Goal: Transaction & Acquisition: Obtain resource

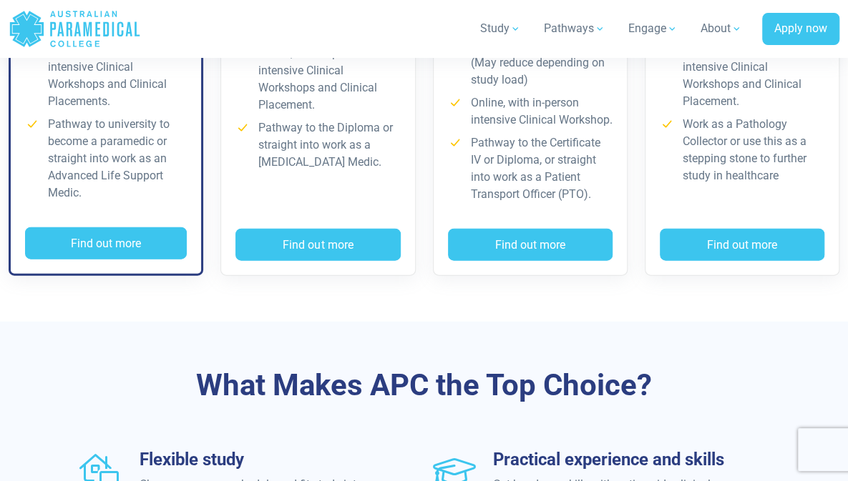
scroll to position [1389, 0]
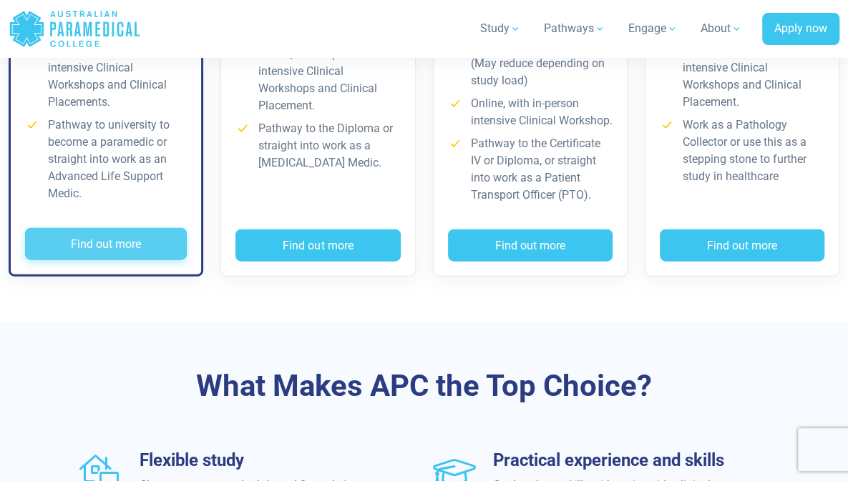
click at [97, 261] on button "Find out more" at bounding box center [106, 244] width 162 height 33
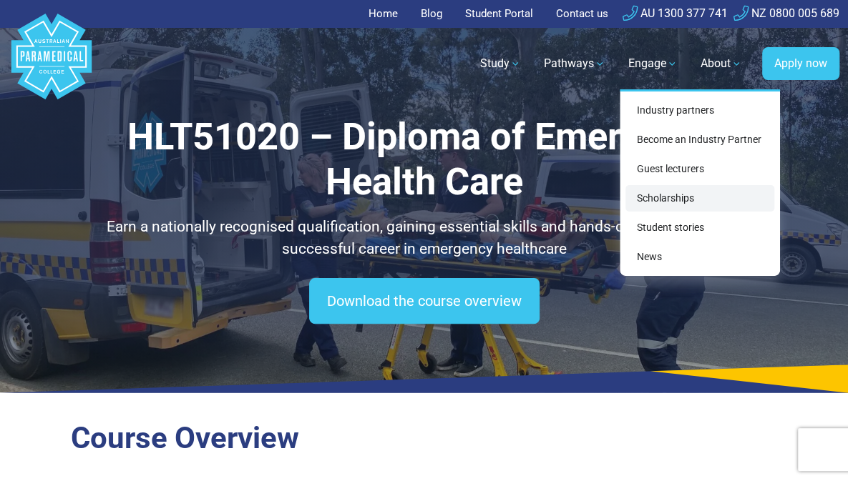
click at [661, 197] on link "Scholarships" at bounding box center [699, 198] width 149 height 26
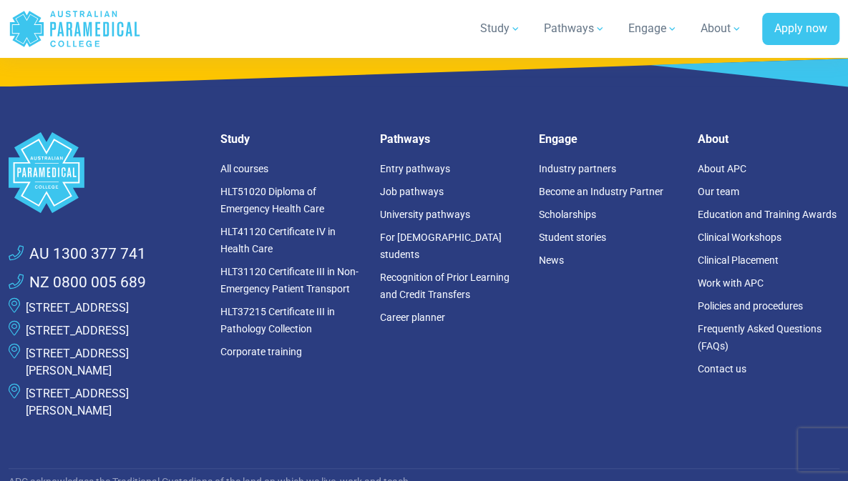
scroll to position [2453, 0]
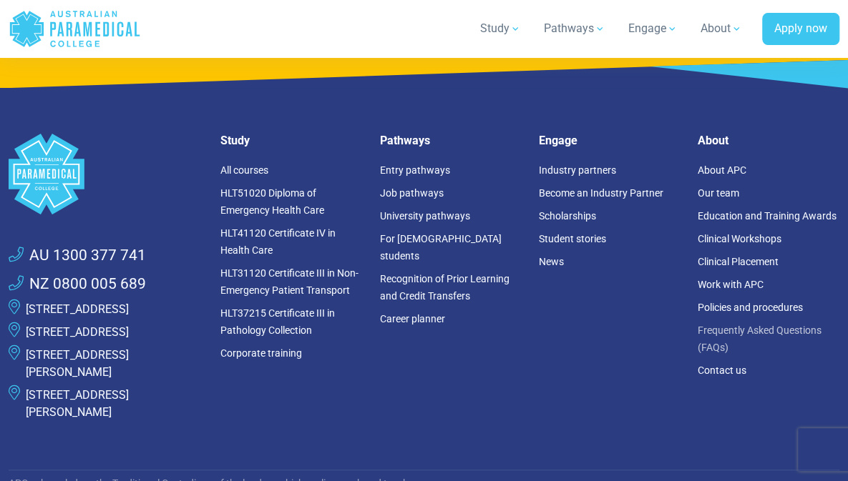
click at [737, 325] on link "Frequently Asked Questions (FAQs)" at bounding box center [760, 339] width 124 height 29
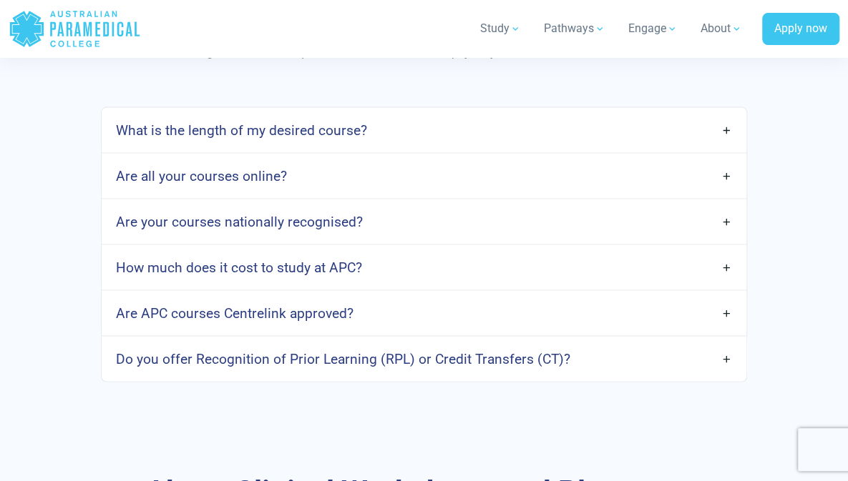
scroll to position [1248, 0]
click at [733, 238] on link "Are your courses nationally recognised?" at bounding box center [424, 221] width 645 height 34
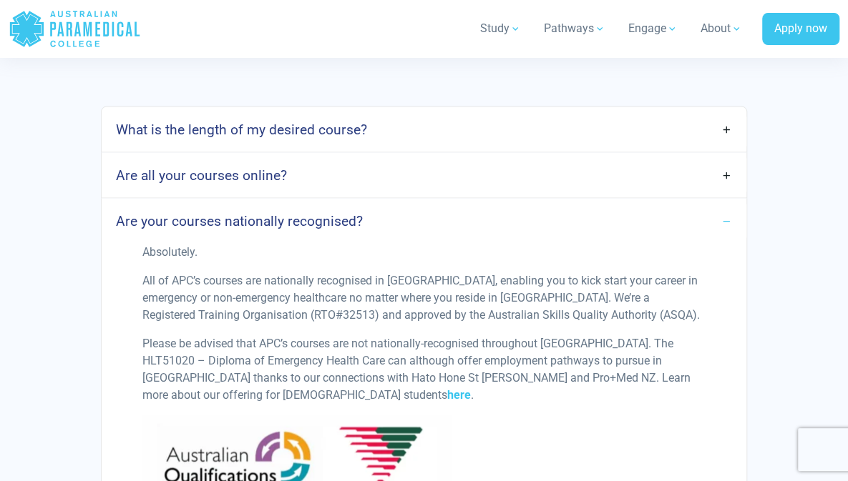
click at [733, 238] on link "Are your courses nationally recognised?" at bounding box center [424, 221] width 645 height 34
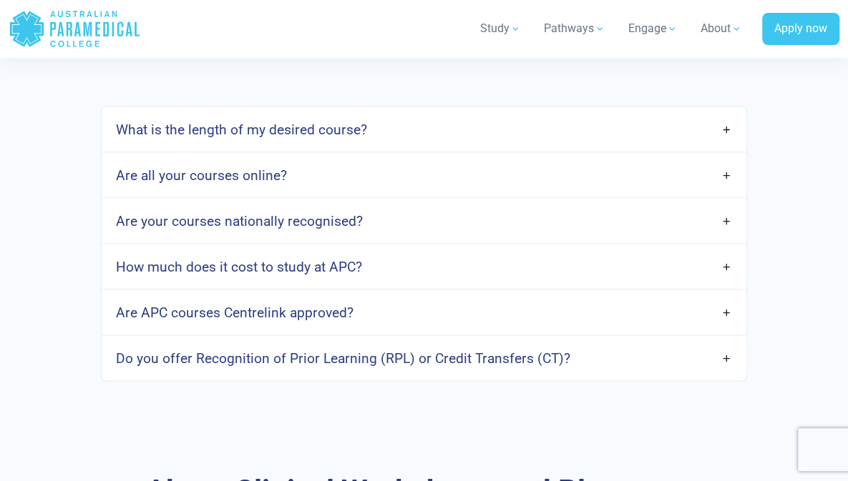
click at [706, 329] on link "Are APC courses Centrelink approved?" at bounding box center [424, 312] width 645 height 34
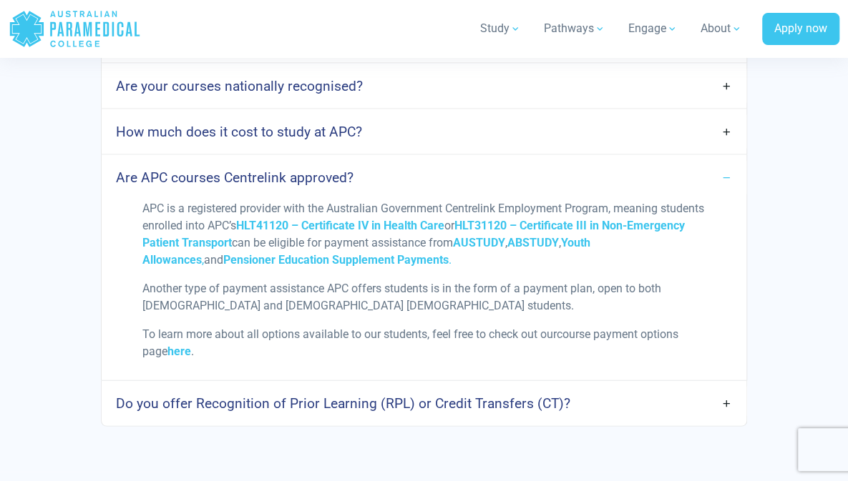
scroll to position [1389, 0]
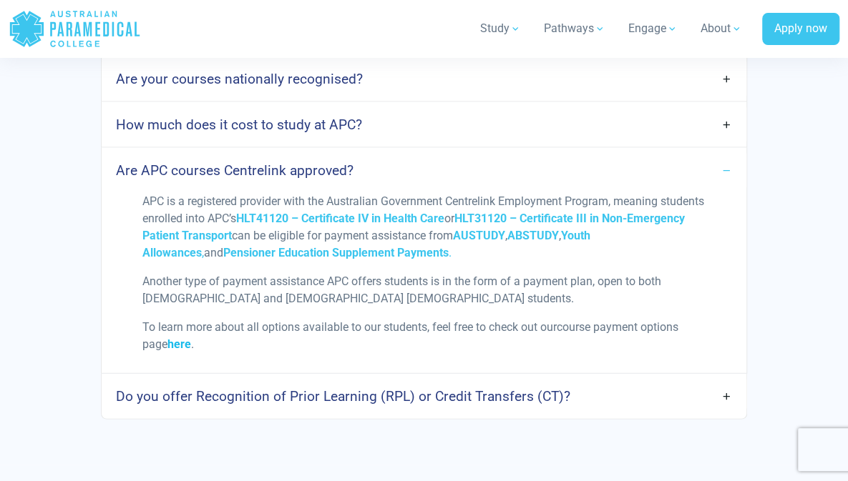
click at [188, 351] on strong "here" at bounding box center [179, 345] width 24 height 14
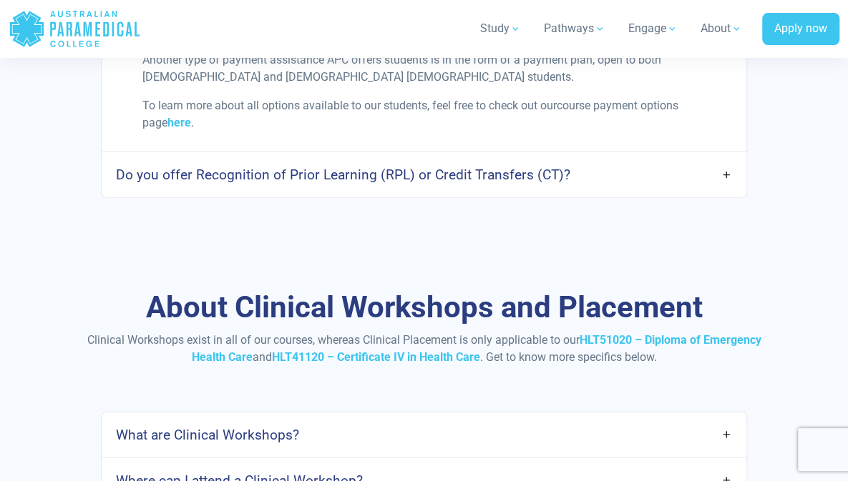
click at [393, 183] on h4 "Do you offer Recognition of Prior Learning (RPL) or Credit Transfers (CT)?" at bounding box center [343, 175] width 454 height 16
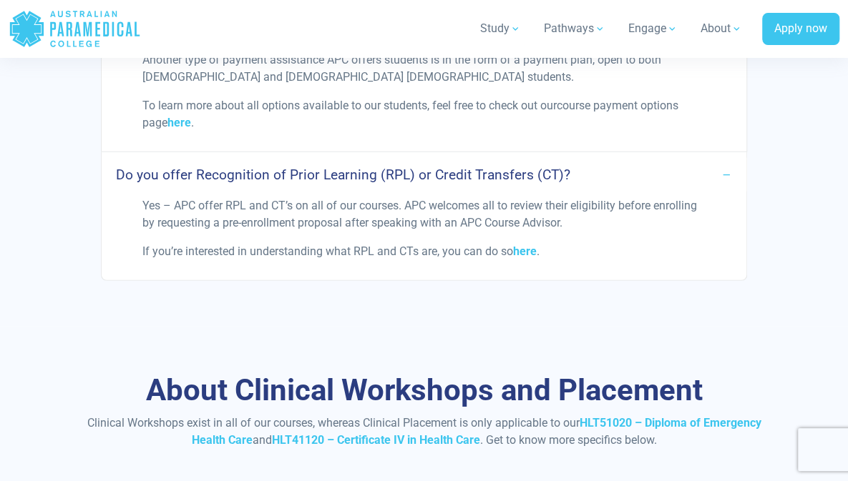
click at [393, 183] on h4 "Do you offer Recognition of Prior Learning (RPL) or Credit Transfers (CT)?" at bounding box center [343, 175] width 454 height 16
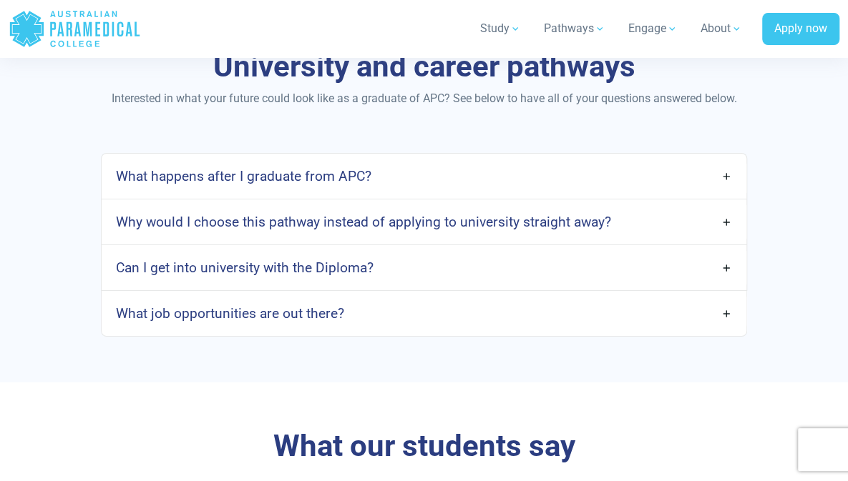
scroll to position [2252, 0]
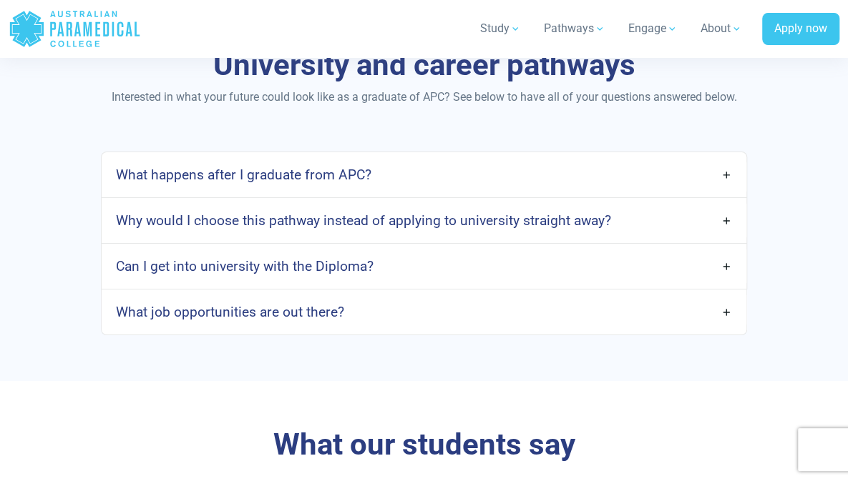
click at [365, 229] on h4 "Why would I choose this pathway instead of applying to university straight away?" at bounding box center [363, 220] width 495 height 16
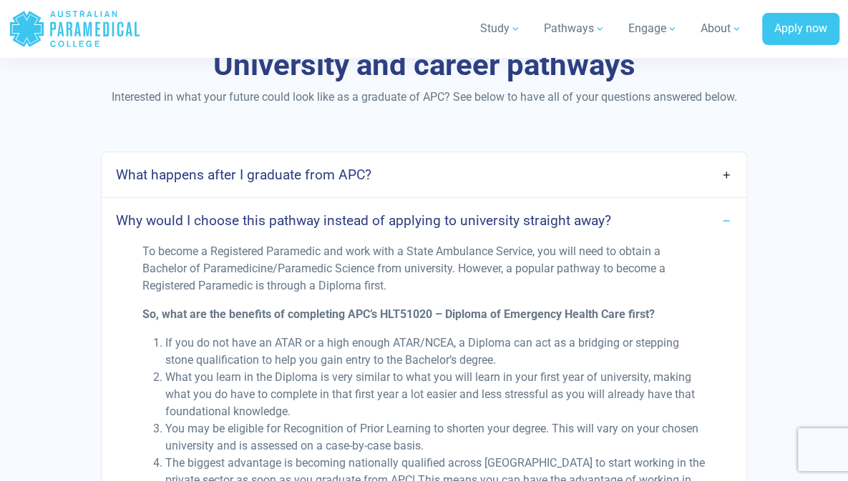
click at [365, 229] on h4 "Why would I choose this pathway instead of applying to university straight away?" at bounding box center [363, 220] width 495 height 16
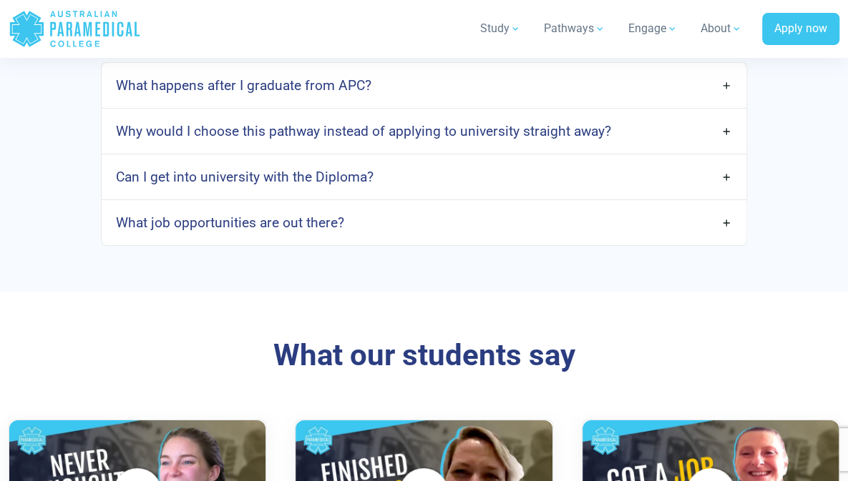
scroll to position [2340, 0]
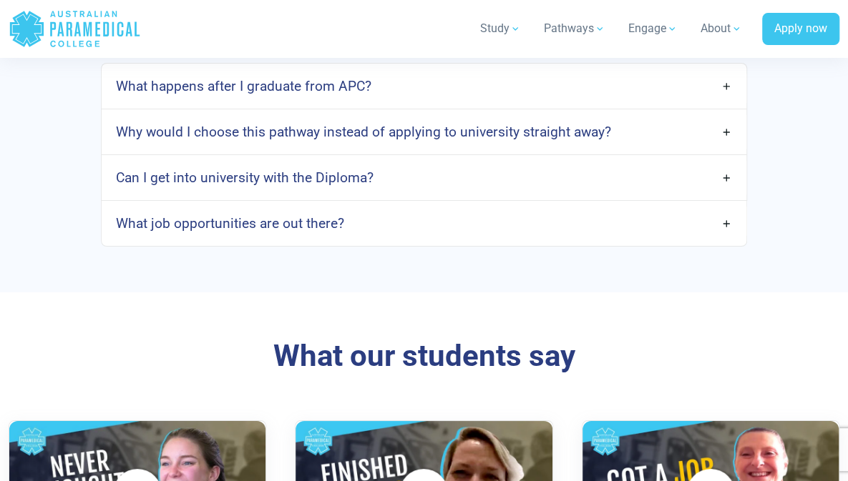
click at [365, 240] on link "What job opportunities are out there?" at bounding box center [424, 224] width 645 height 34
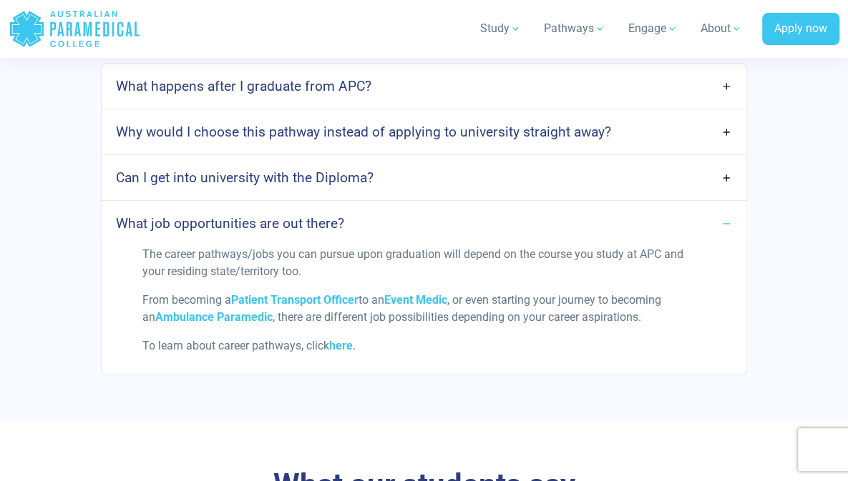
click at [365, 240] on link "What job opportunities are out there?" at bounding box center [424, 224] width 645 height 34
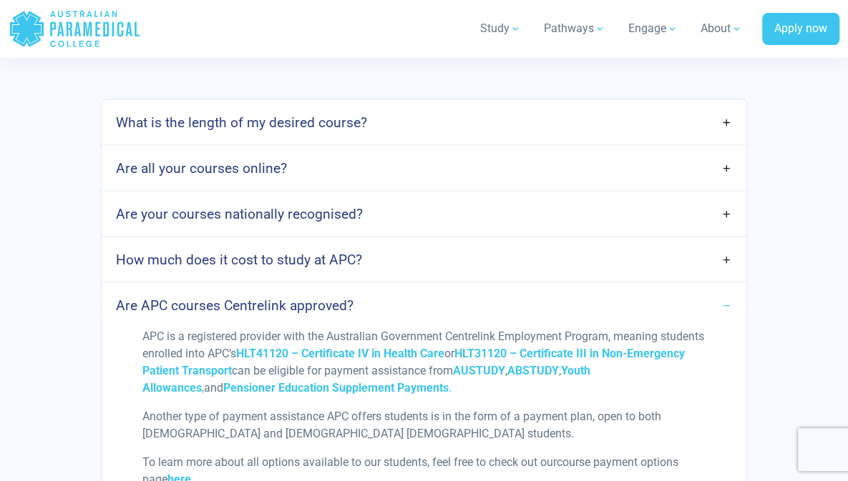
scroll to position [1253, 0]
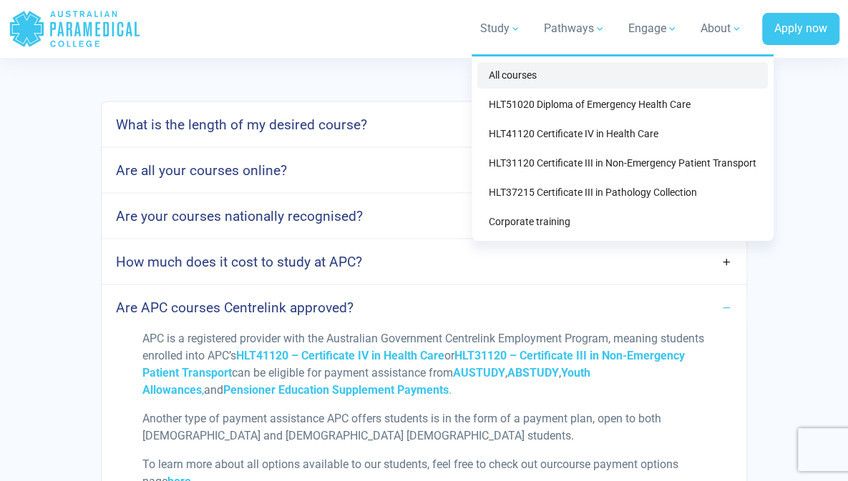
click at [492, 71] on link "All courses" at bounding box center [622, 75] width 290 height 26
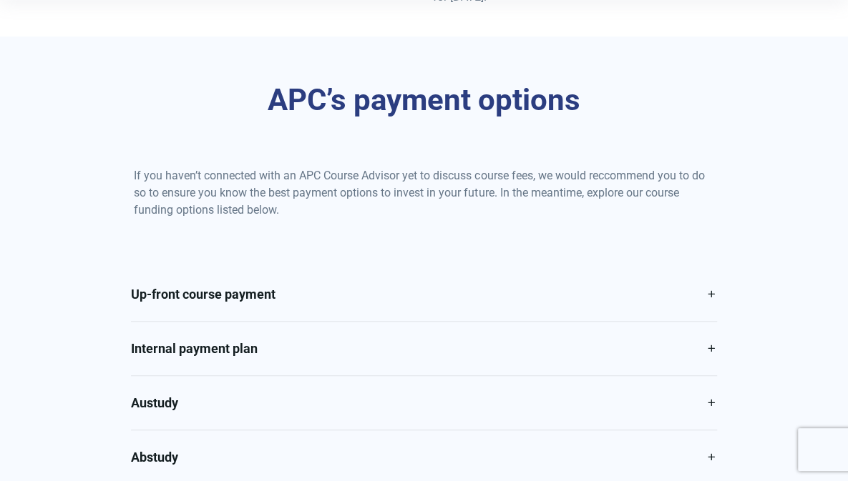
scroll to position [515, 0]
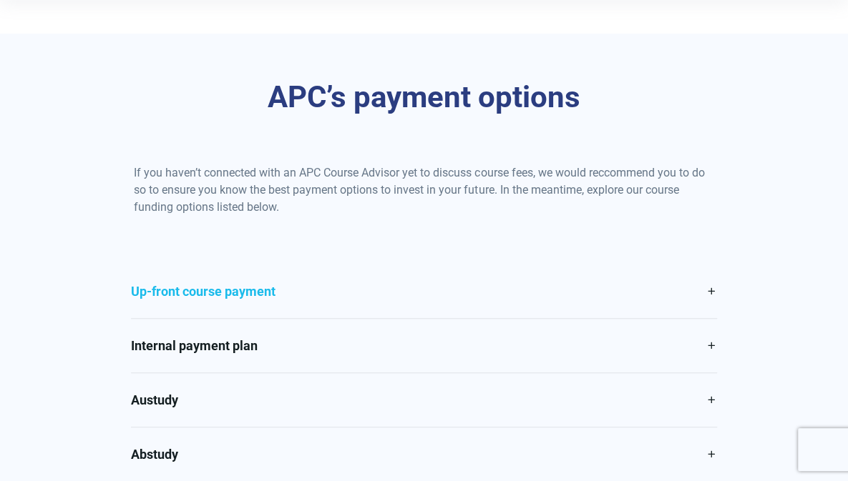
click at [187, 308] on link "Up-front course payment" at bounding box center [423, 292] width 585 height 54
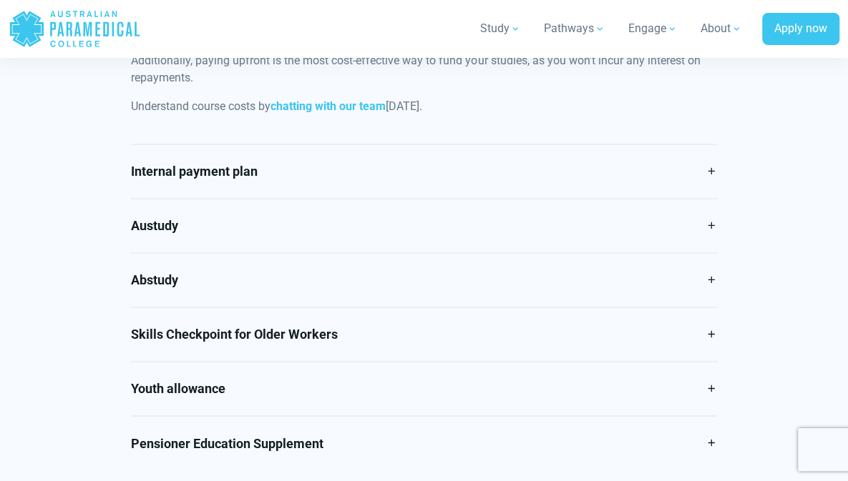
scroll to position [844, 0]
click at [187, 188] on link "Internal payment plan" at bounding box center [423, 172] width 585 height 54
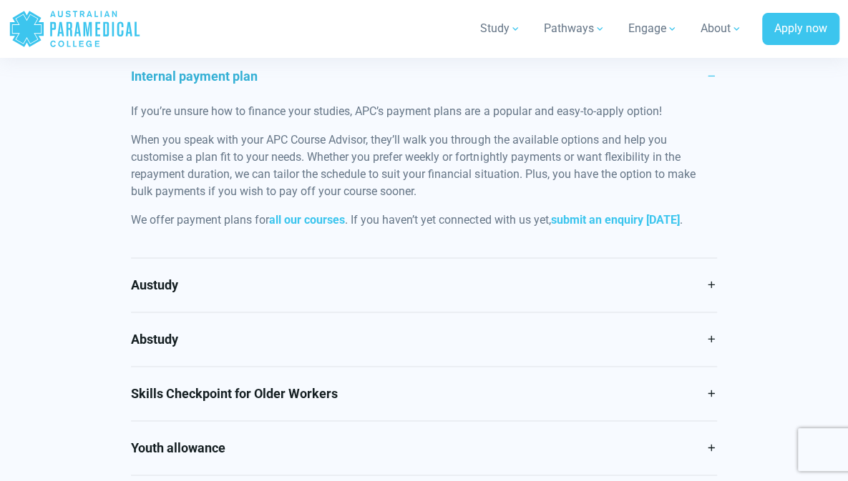
scroll to position [784, 0]
click at [172, 103] on link "Internal payment plan" at bounding box center [423, 77] width 585 height 54
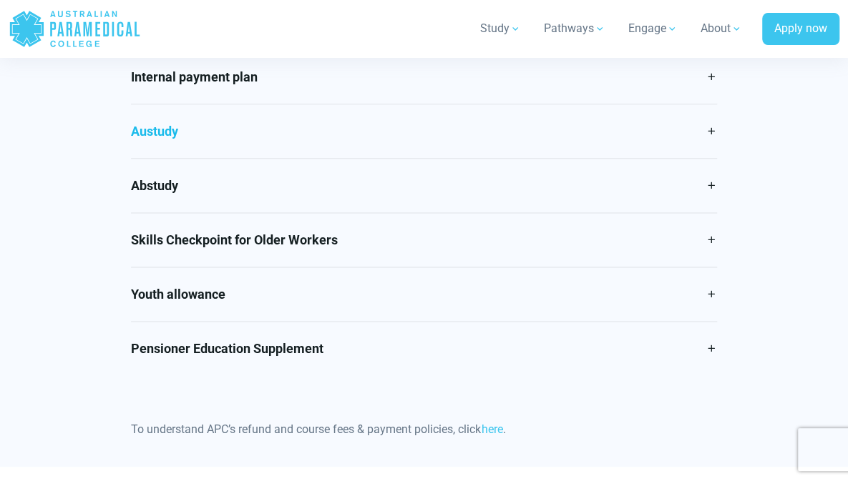
click at [173, 158] on link "Austudy" at bounding box center [423, 131] width 585 height 54
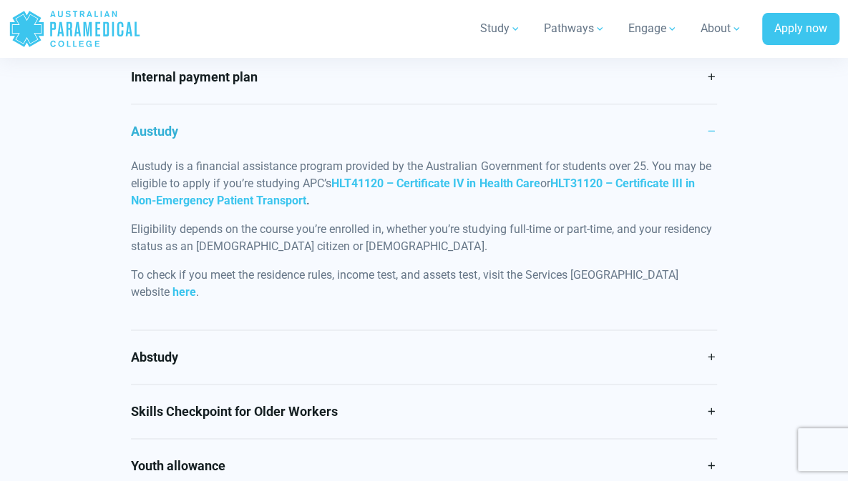
click at [173, 158] on link "Austudy" at bounding box center [423, 131] width 585 height 54
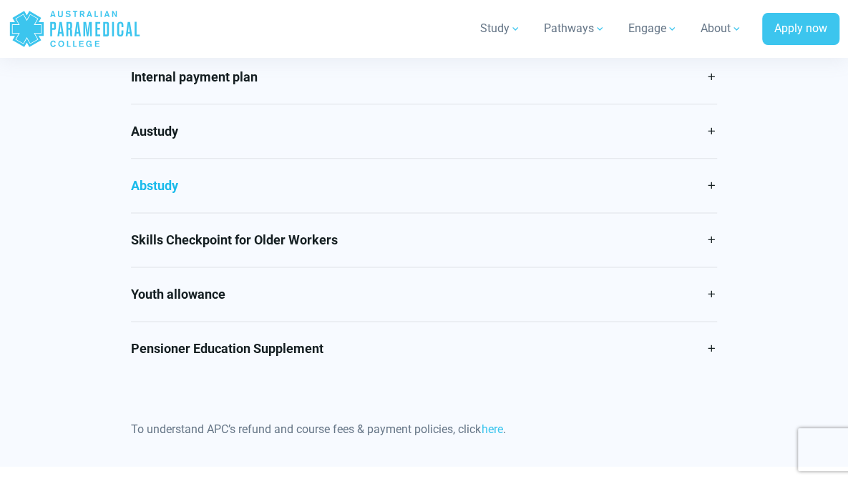
click at [167, 211] on link "Abstudy" at bounding box center [423, 186] width 585 height 54
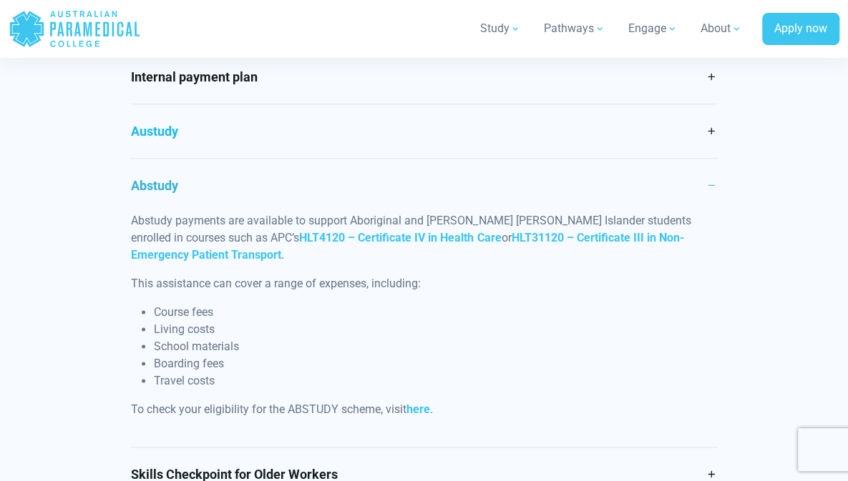
click at [162, 157] on link "Austudy" at bounding box center [423, 131] width 585 height 54
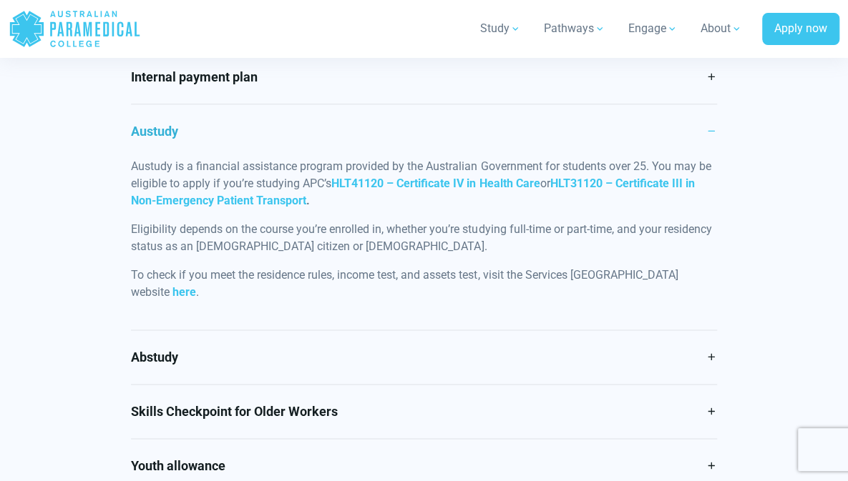
click at [162, 157] on link "Austudy" at bounding box center [423, 131] width 585 height 54
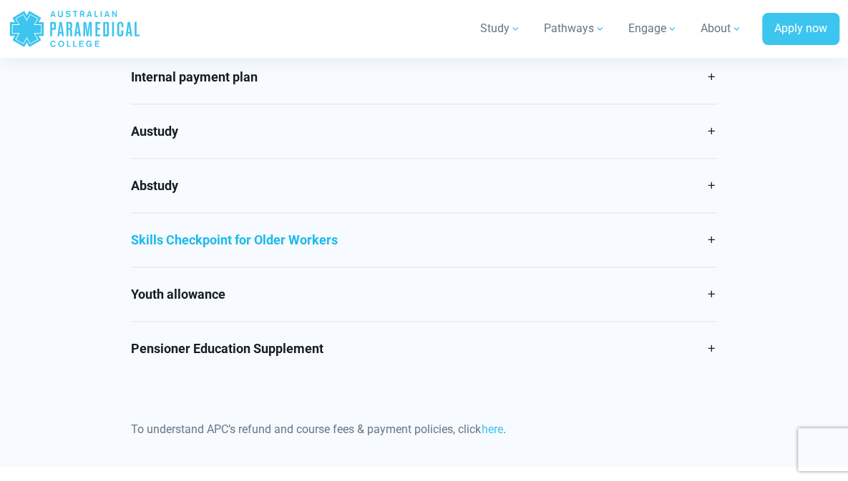
click at [160, 259] on link "Skills Checkpoint for Older Workers" at bounding box center [423, 240] width 585 height 54
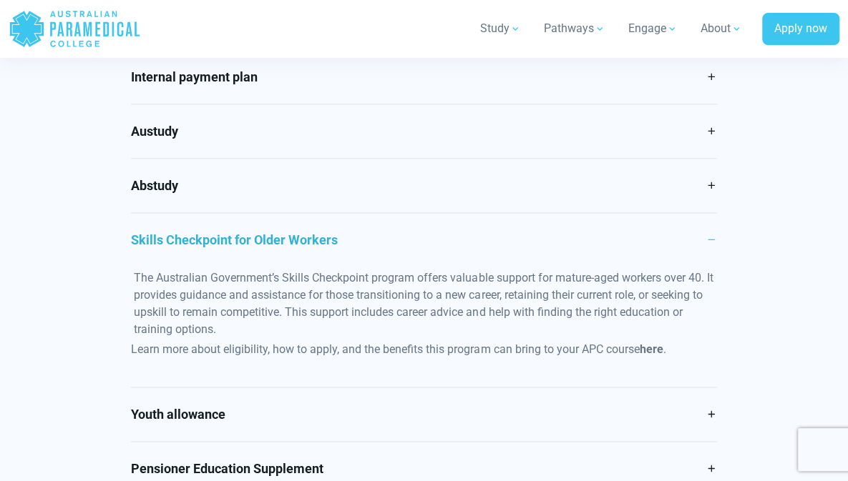
click at [661, 356] on span "here" at bounding box center [651, 350] width 24 height 14
click at [183, 255] on link "Skills Checkpoint for Older Workers" at bounding box center [423, 240] width 585 height 54
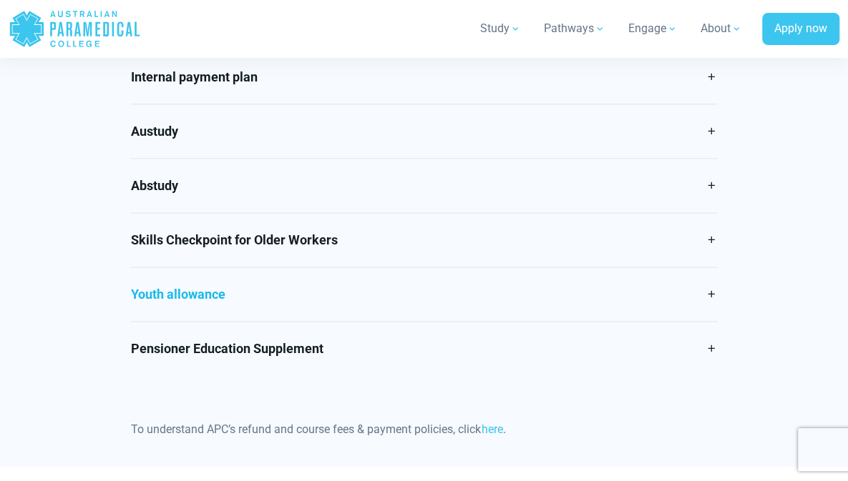
click at [192, 313] on link "Youth allowance" at bounding box center [423, 295] width 585 height 54
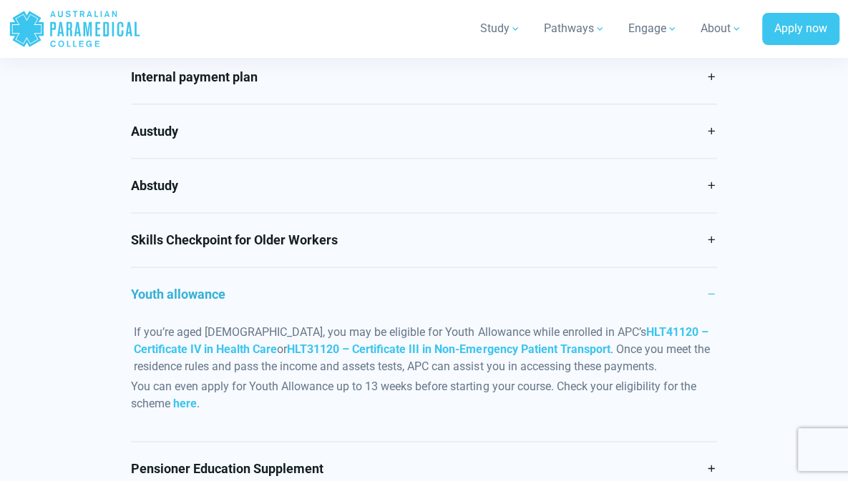
click at [192, 313] on link "Youth allowance" at bounding box center [423, 295] width 585 height 54
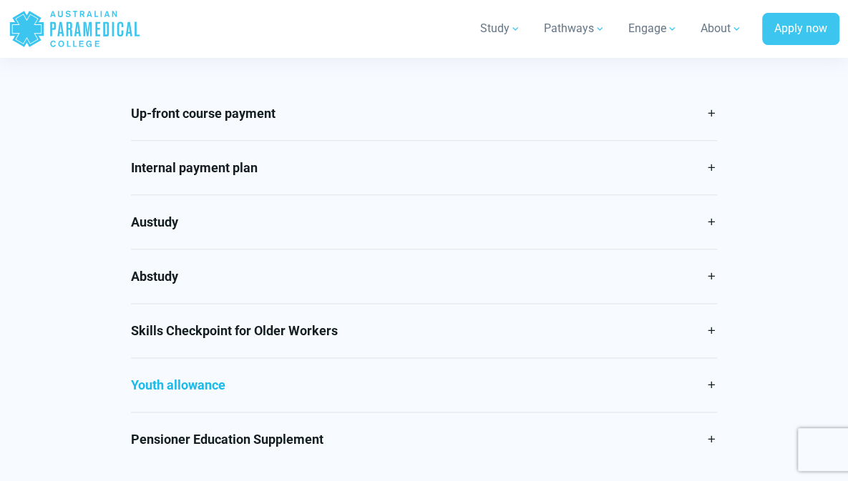
scroll to position [690, 0]
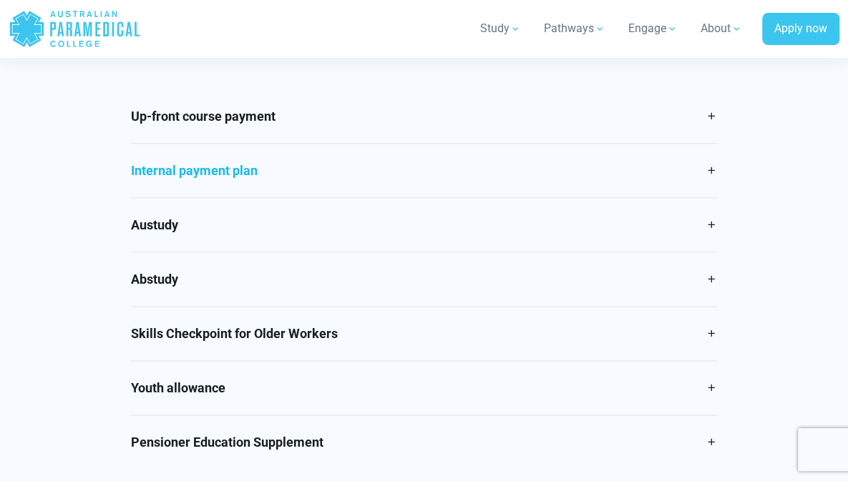
click at [187, 197] on link "Internal payment plan" at bounding box center [423, 171] width 585 height 54
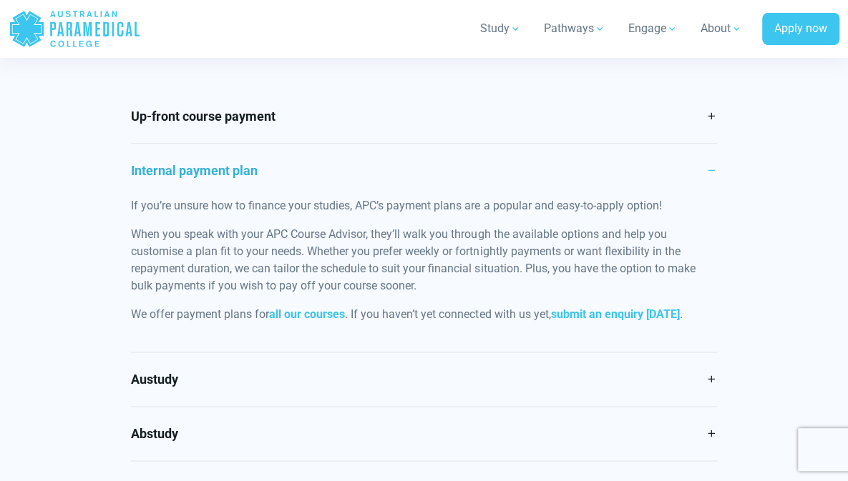
click at [187, 197] on link "Internal payment plan" at bounding box center [423, 171] width 585 height 54
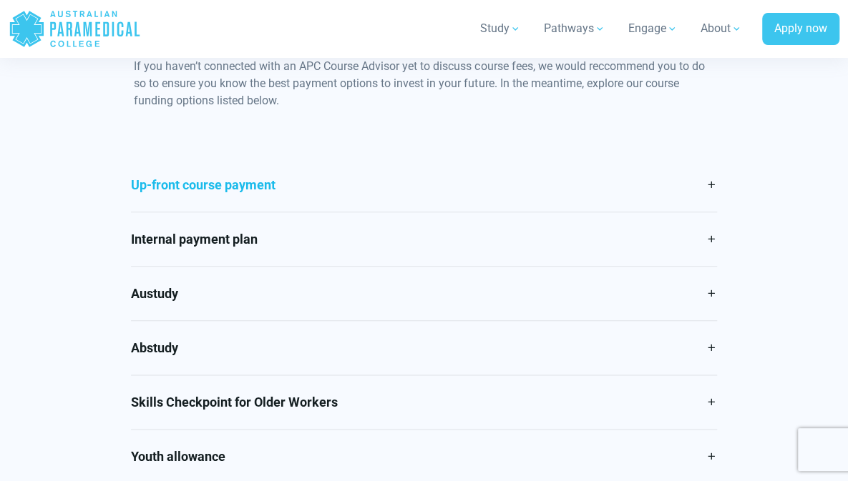
scroll to position [621, 0]
click at [187, 211] on link "Up-front course payment" at bounding box center [423, 186] width 585 height 54
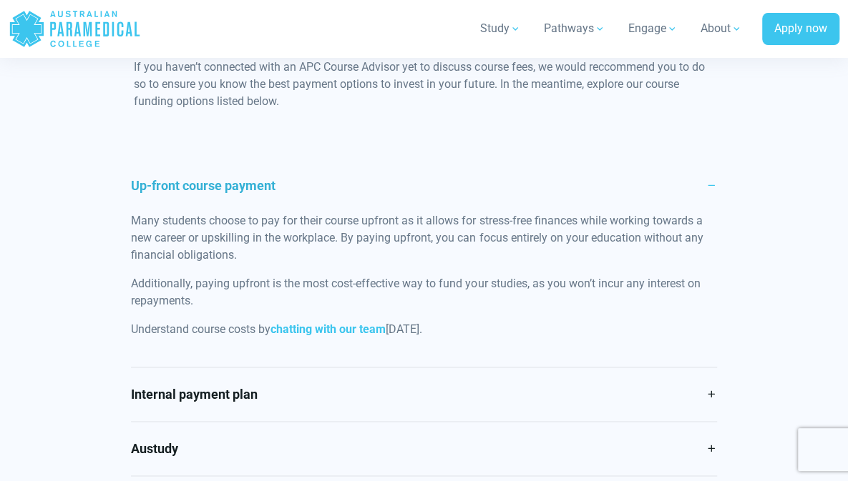
click at [187, 211] on link "Up-front course payment" at bounding box center [423, 186] width 585 height 54
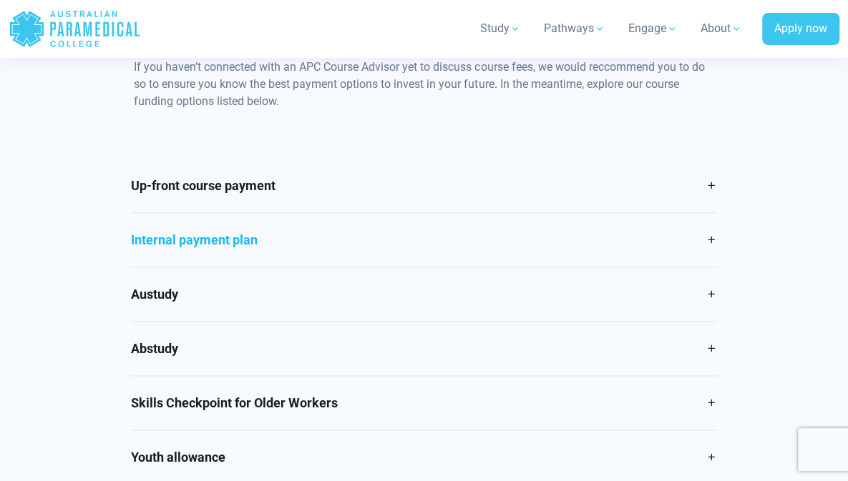
click at [193, 258] on link "Internal payment plan" at bounding box center [423, 240] width 585 height 54
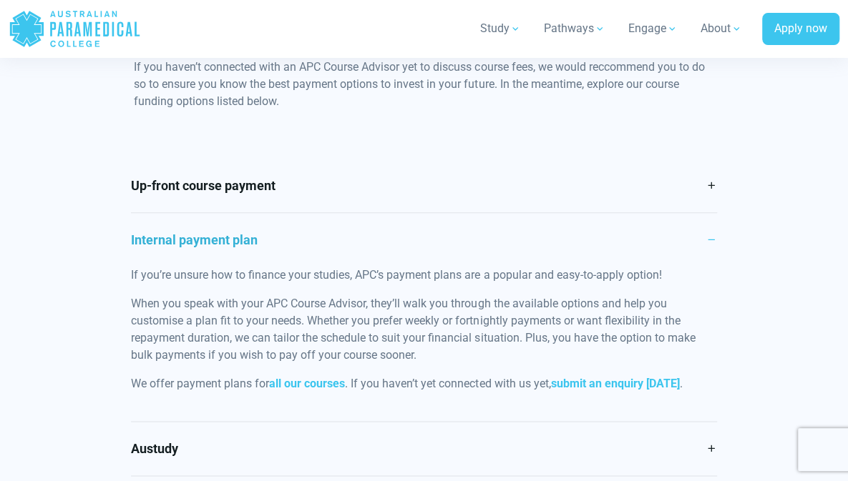
click at [193, 258] on link "Internal payment plan" at bounding box center [423, 240] width 585 height 54
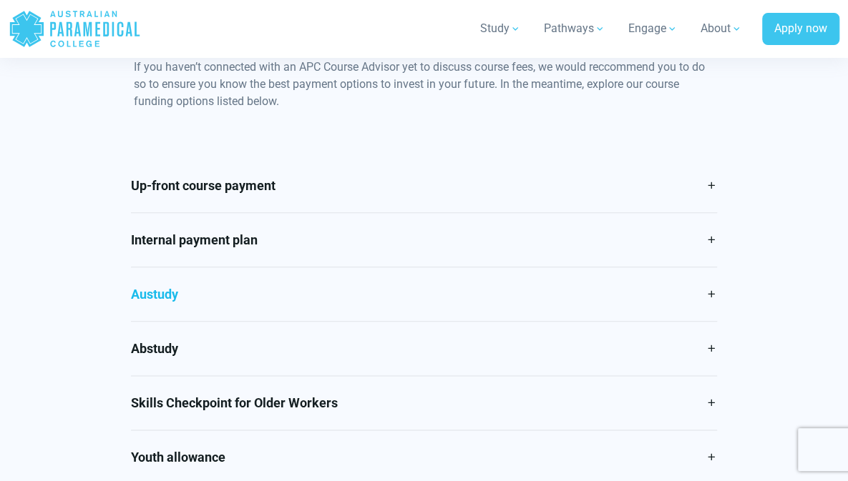
click at [195, 321] on link "Austudy" at bounding box center [423, 295] width 585 height 54
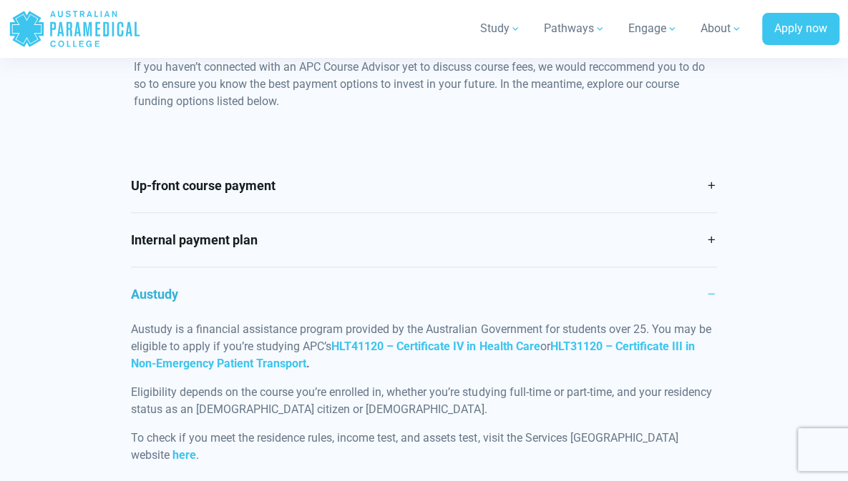
click at [195, 321] on link "Austudy" at bounding box center [423, 295] width 585 height 54
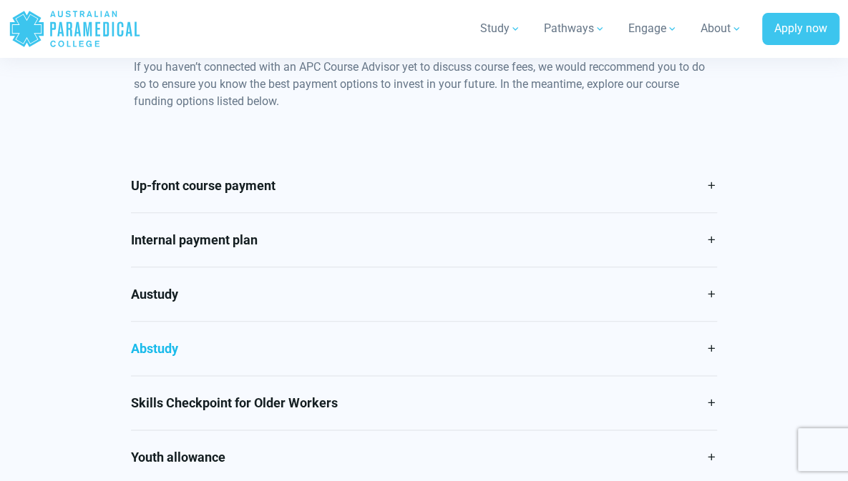
click at [197, 376] on link "Abstudy" at bounding box center [423, 349] width 585 height 54
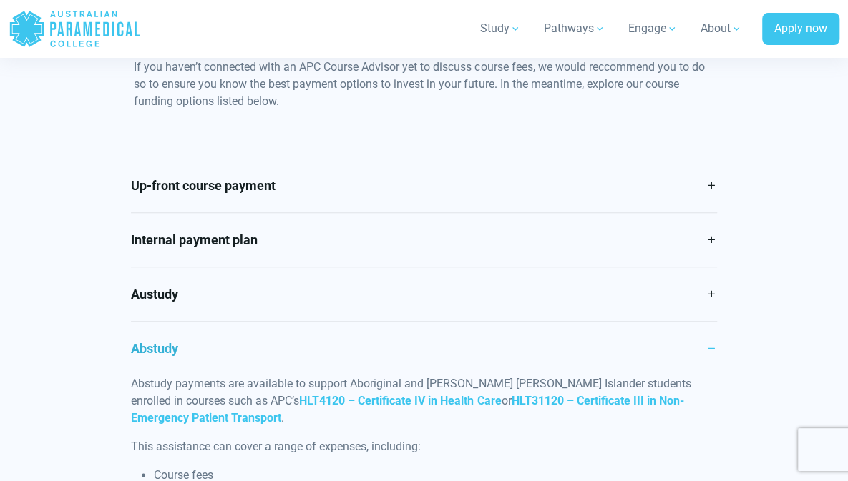
click at [197, 376] on link "Abstudy" at bounding box center [423, 349] width 585 height 54
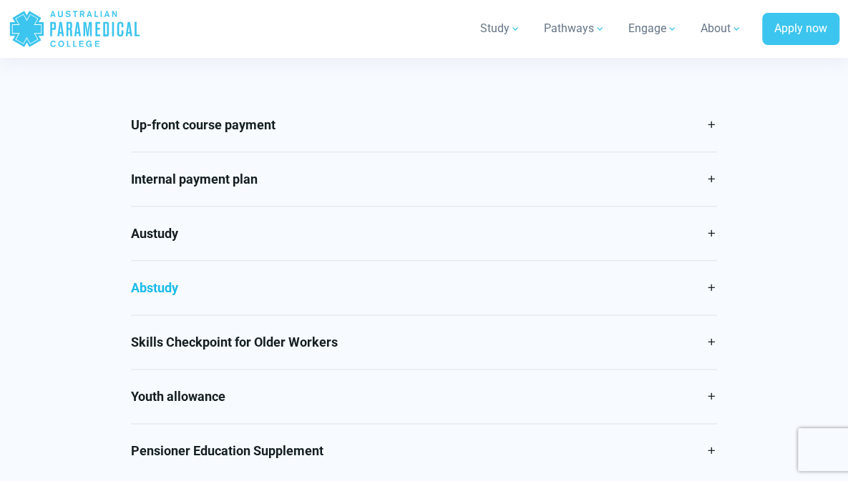
scroll to position [681, 0]
click at [190, 364] on link "Skills Checkpoint for Older Workers" at bounding box center [423, 343] width 585 height 54
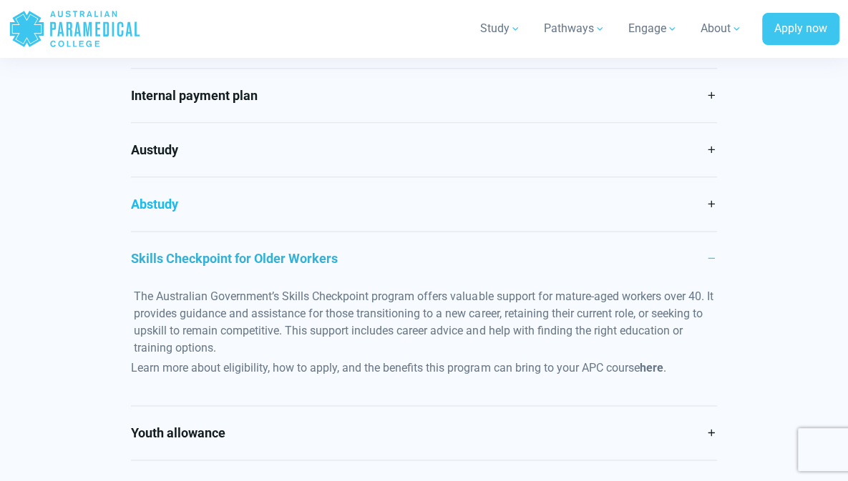
scroll to position [766, 0]
click at [245, 157] on link "Austudy" at bounding box center [423, 149] width 585 height 54
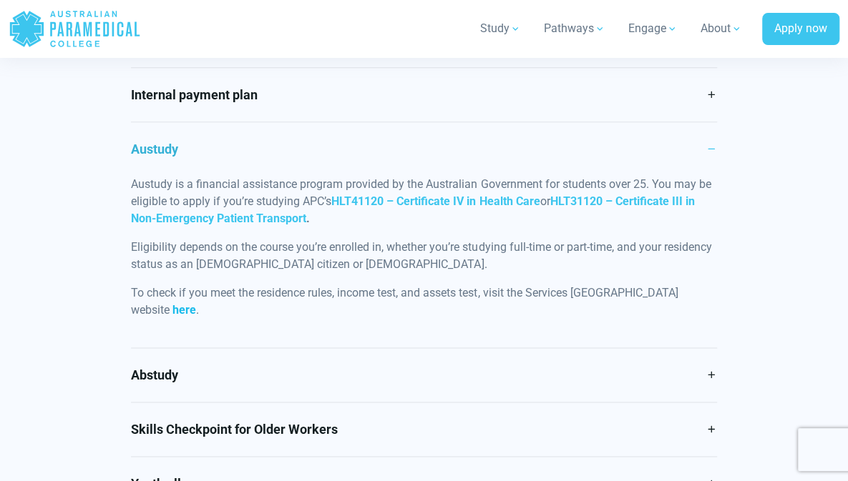
click at [196, 316] on span "here" at bounding box center [184, 310] width 24 height 14
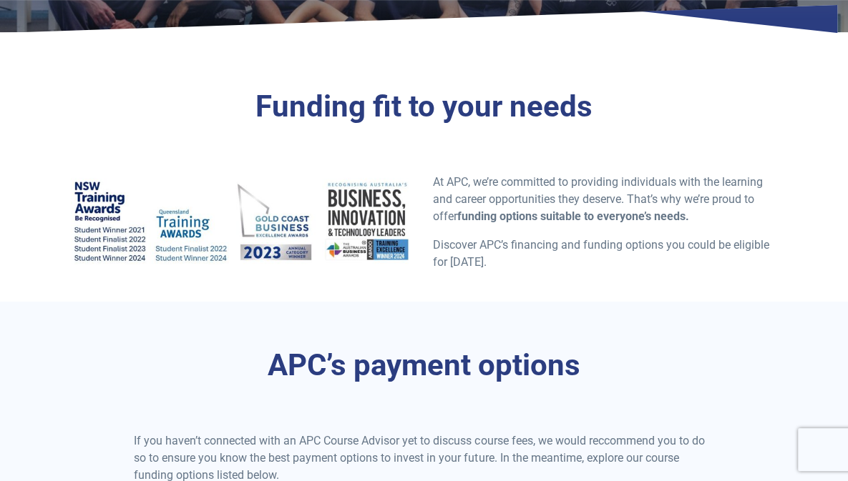
scroll to position [0, 0]
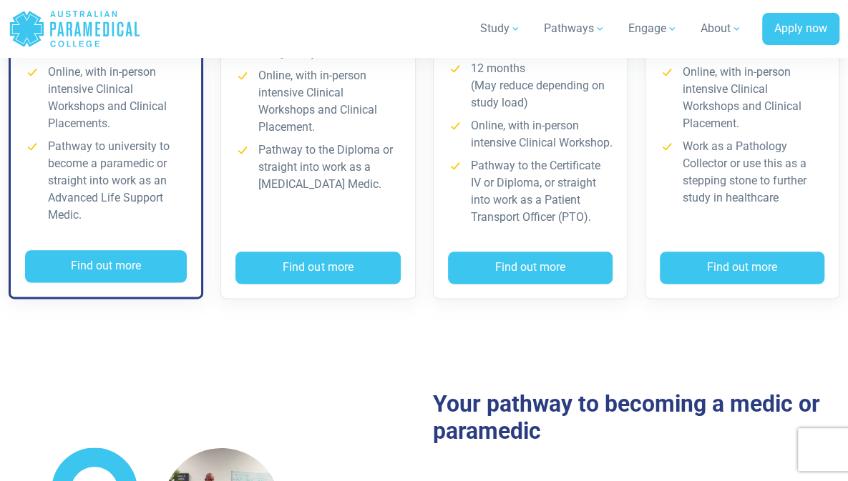
scroll to position [644, 0]
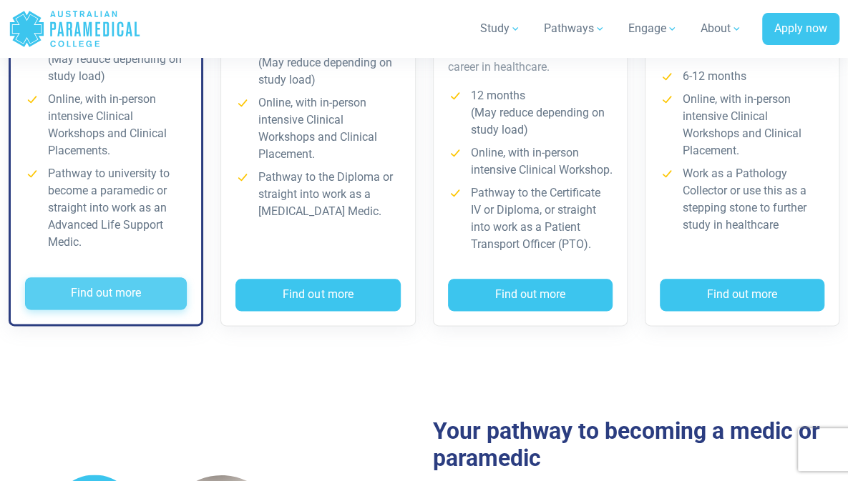
click at [104, 311] on button "Find out more" at bounding box center [106, 294] width 162 height 33
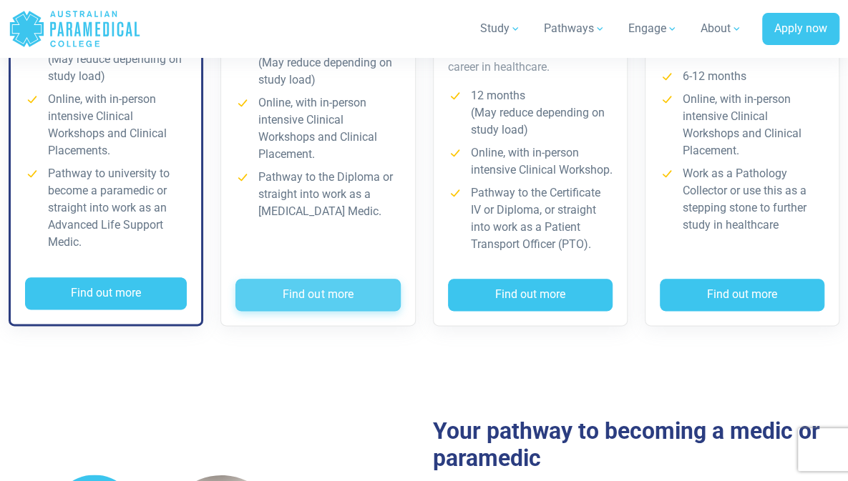
click at [287, 312] on button "Find out more" at bounding box center [317, 295] width 165 height 33
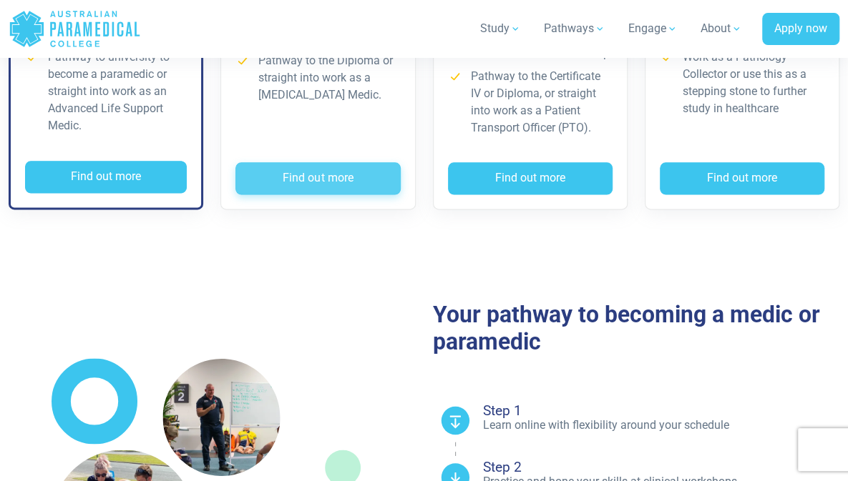
scroll to position [765, 0]
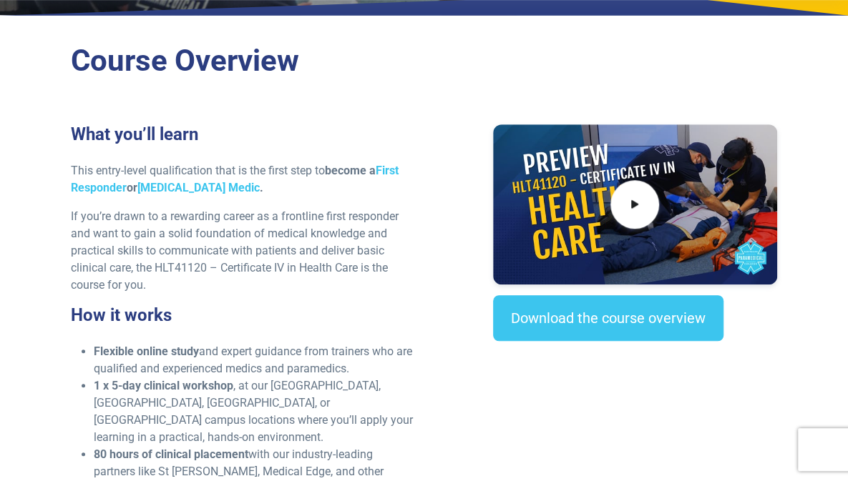
scroll to position [332, 0]
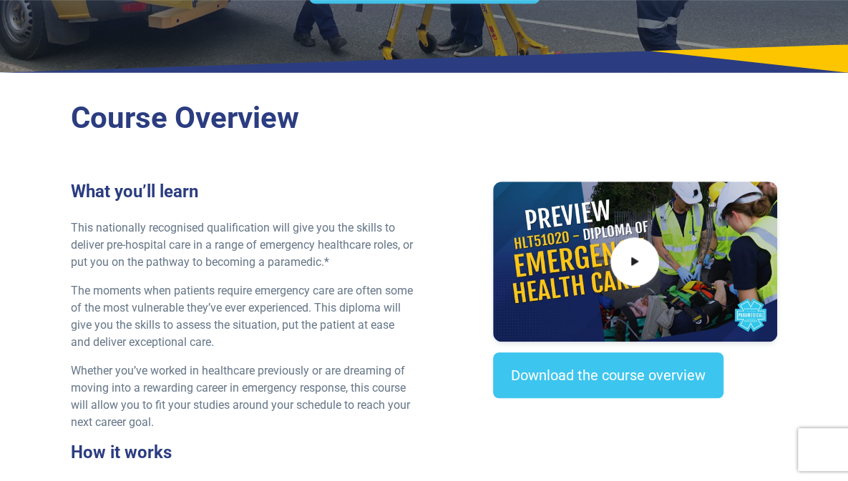
scroll to position [320, 0]
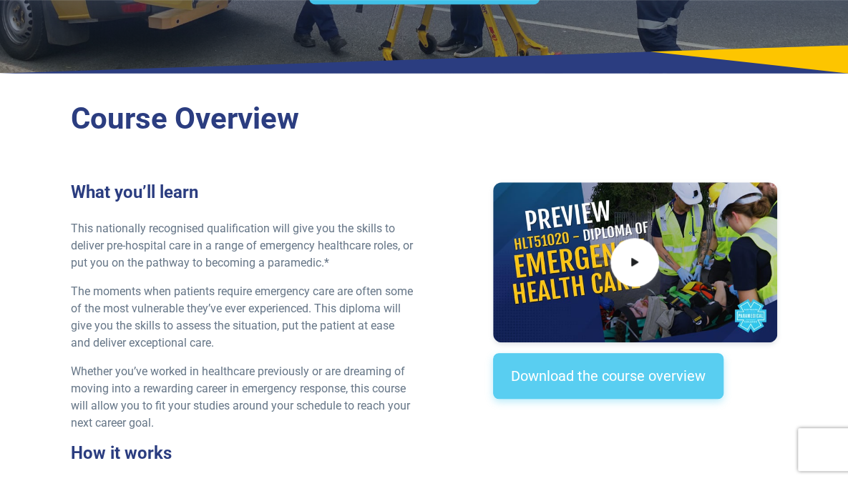
click at [567, 393] on link "Download the course overview" at bounding box center [608, 376] width 230 height 46
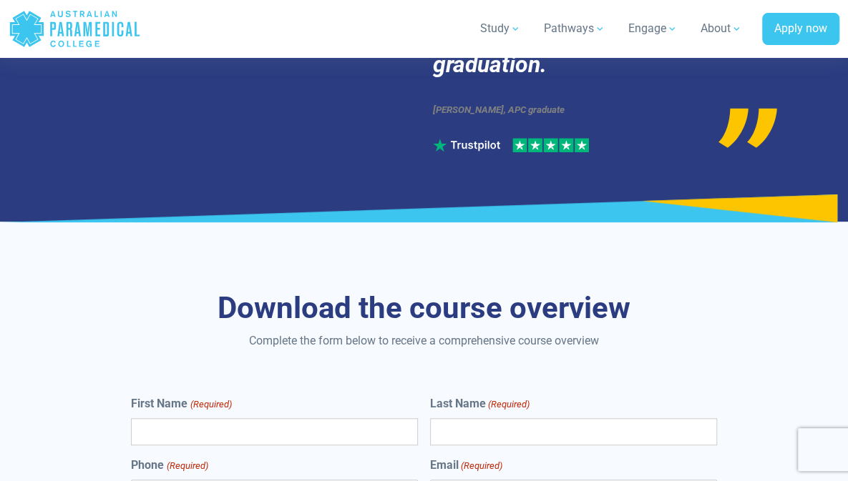
scroll to position [7883, 0]
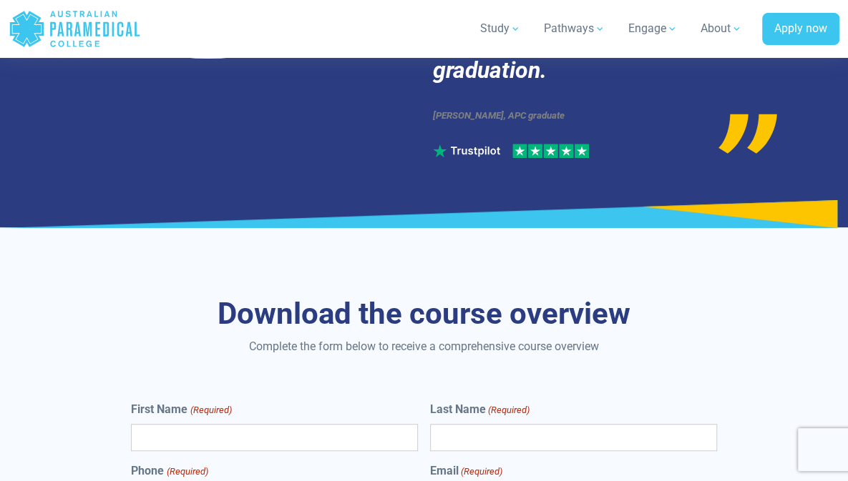
click at [289, 424] on input "First Name (Required)" at bounding box center [274, 437] width 287 height 27
type input "******"
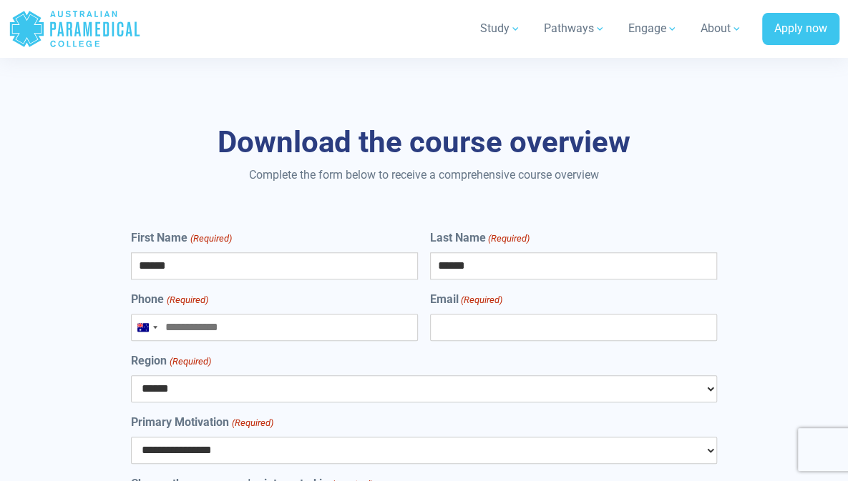
scroll to position [8057, 0]
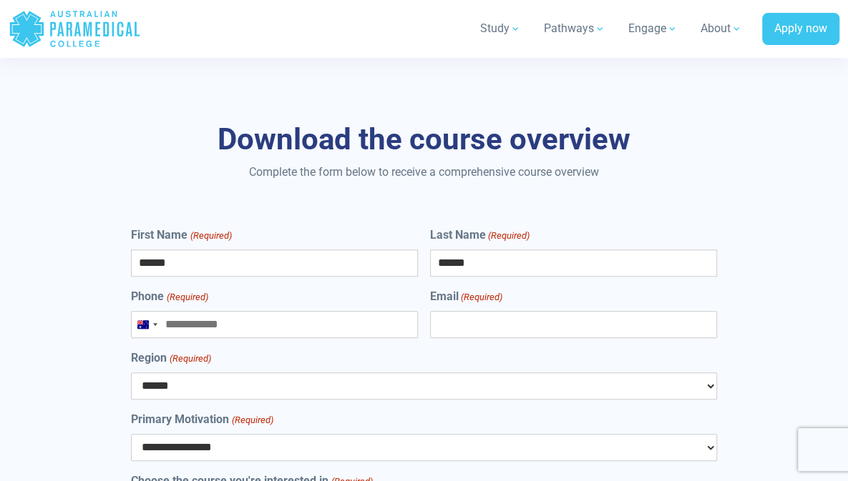
click at [199, 311] on input "Phone (Required)" at bounding box center [274, 324] width 287 height 27
type input "**********"
click at [446, 311] on input "Email (Required)" at bounding box center [573, 324] width 287 height 27
type input "*"
type input "**********"
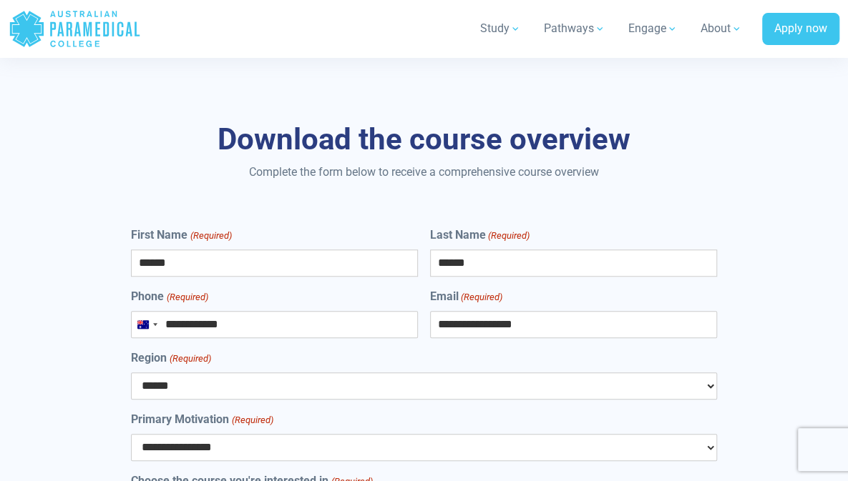
click at [441, 373] on select "****** *** *** *** ** ** *** ** *** **" at bounding box center [423, 386] width 585 height 27
select select "***"
click at [131, 373] on select "****** *** *** *** ** ** *** ** *** **" at bounding box center [423, 386] width 585 height 27
click at [422, 434] on select "**********" at bounding box center [423, 447] width 585 height 27
select select "**********"
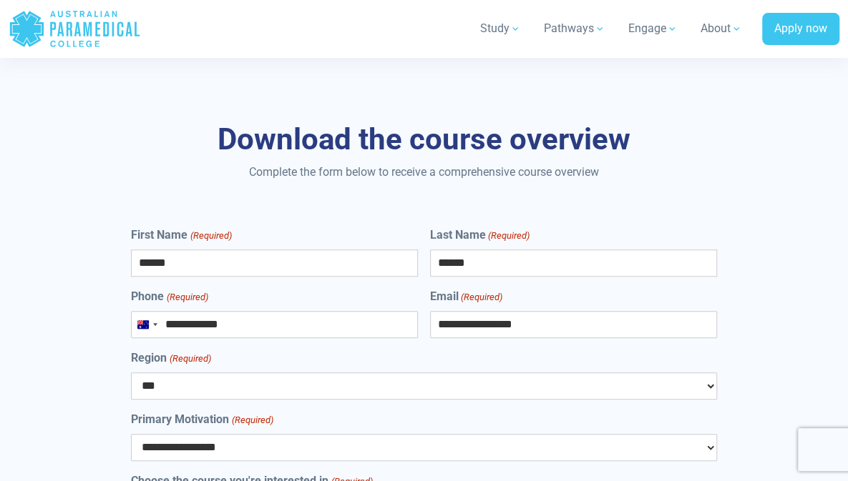
click at [131, 434] on select "**********" at bounding box center [423, 447] width 585 height 27
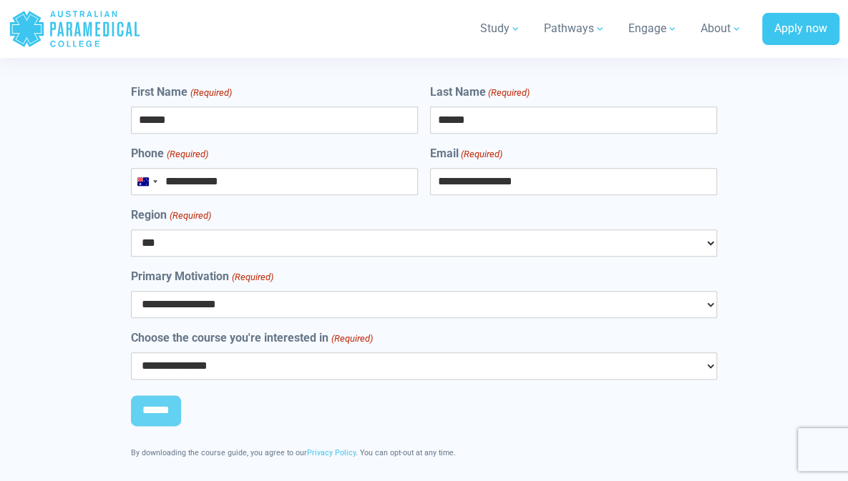
scroll to position [8208, 0]
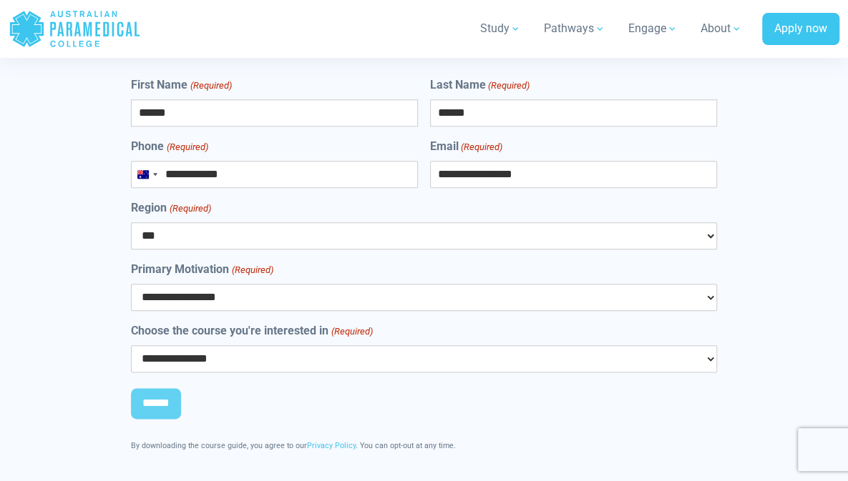
click at [312, 346] on select "**********" at bounding box center [423, 359] width 585 height 27
select select "**********"
click at [131, 346] on select "**********" at bounding box center [423, 359] width 585 height 27
click at [150, 388] on input "******" at bounding box center [156, 403] width 50 height 31
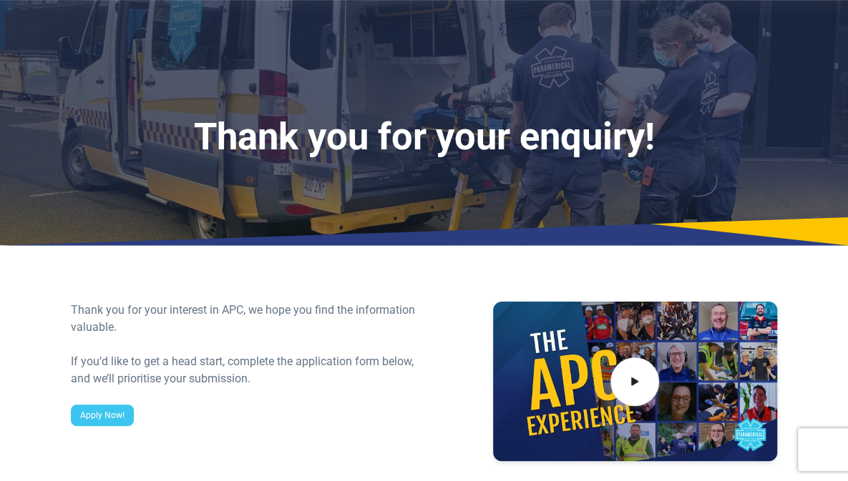
scroll to position [194, 0]
